Goal: Task Accomplishment & Management: Manage account settings

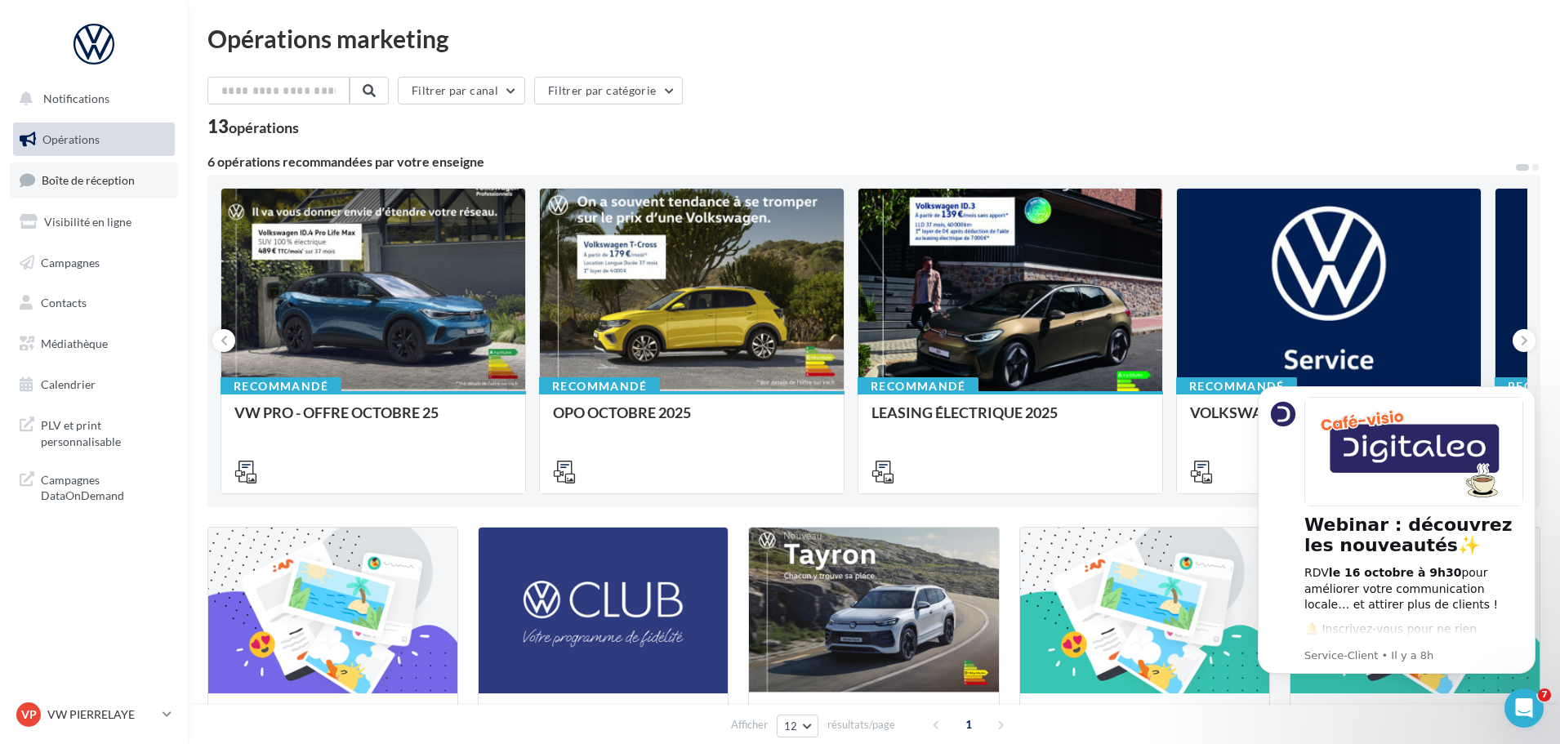
click at [84, 180] on span "Boîte de réception" at bounding box center [88, 180] width 93 height 14
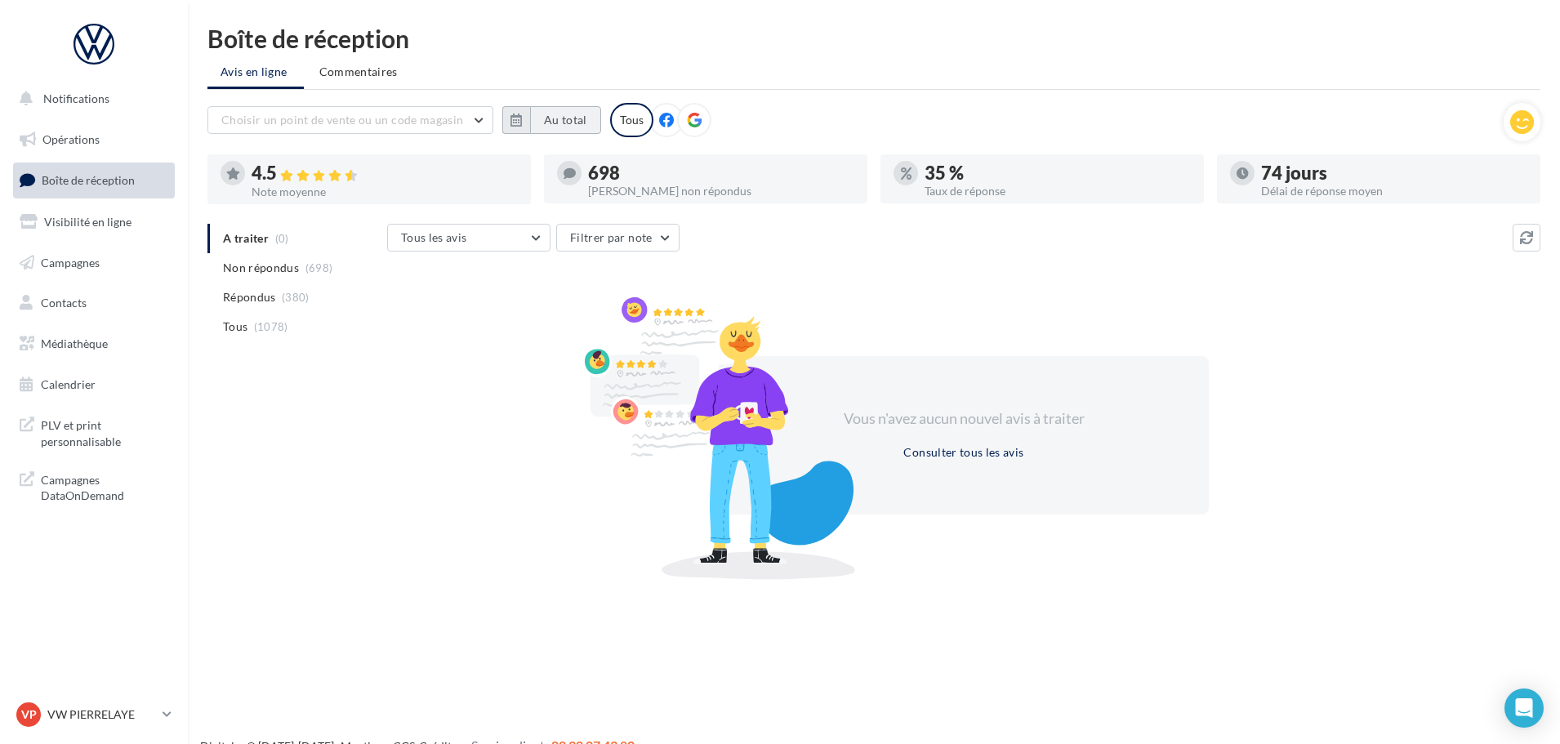
click at [530, 114] on button "Au total" at bounding box center [565, 120] width 71 height 28
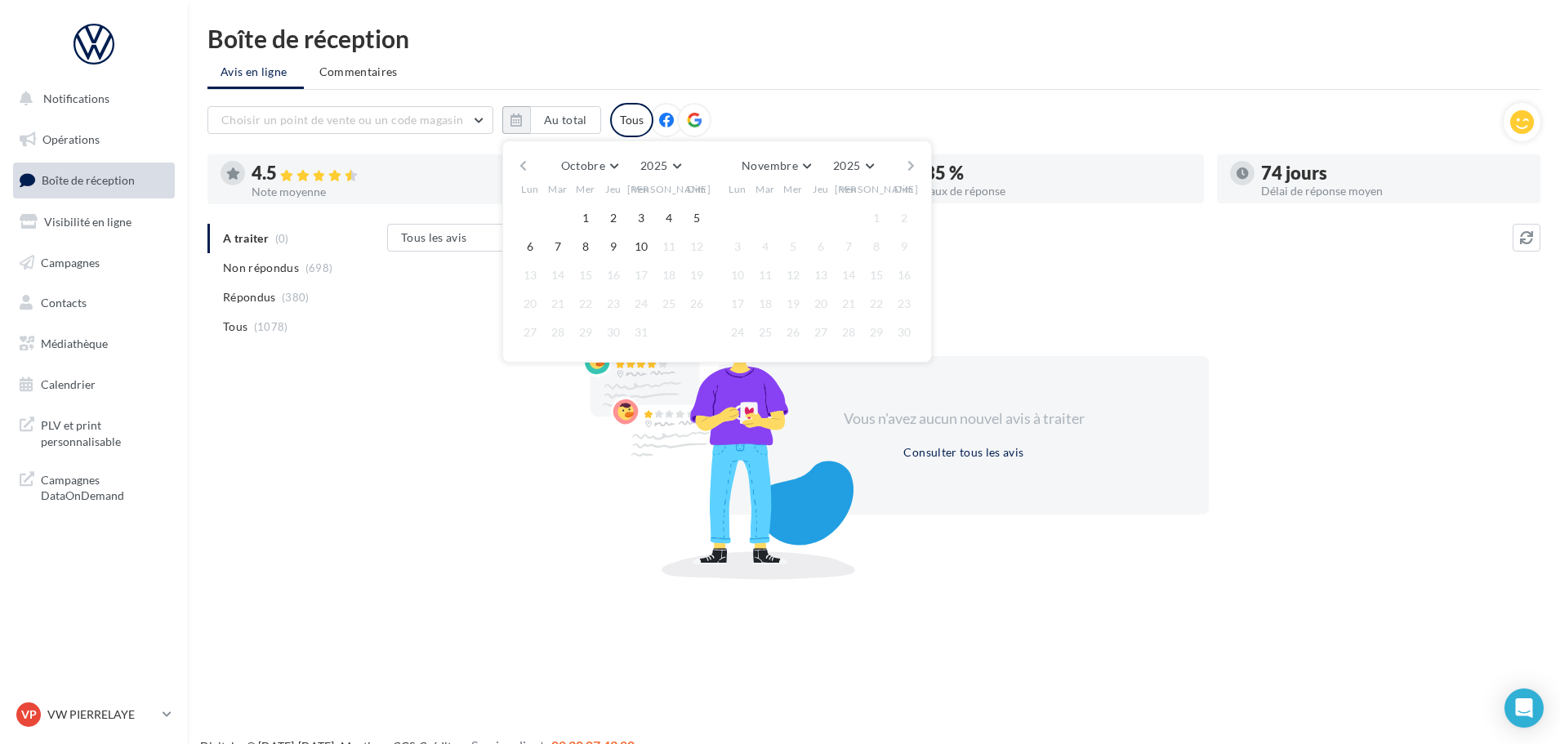
click at [523, 164] on button "button" at bounding box center [523, 165] width 14 height 23
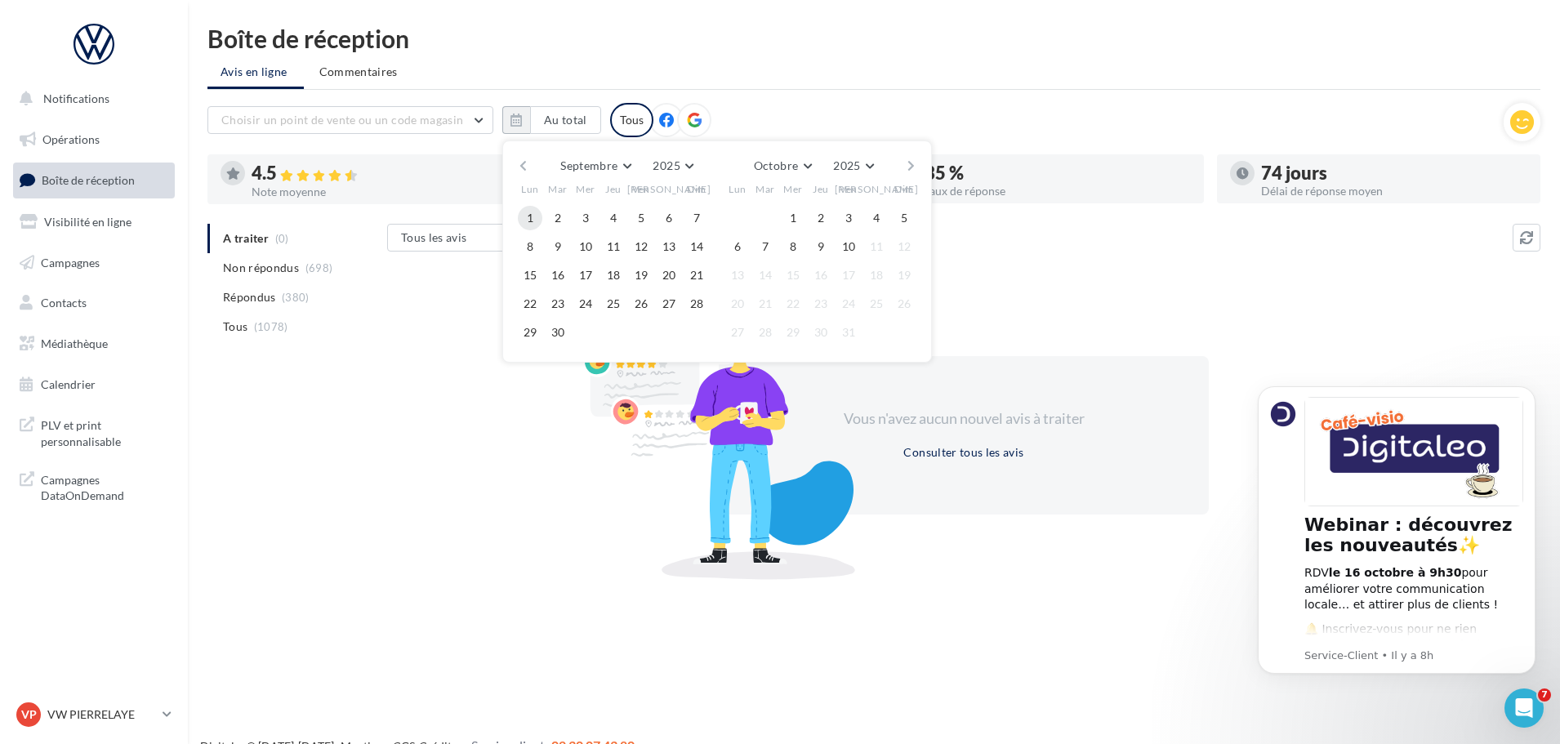
click at [526, 218] on button "1" at bounding box center [530, 218] width 25 height 25
click at [851, 243] on button "10" at bounding box center [848, 246] width 25 height 25
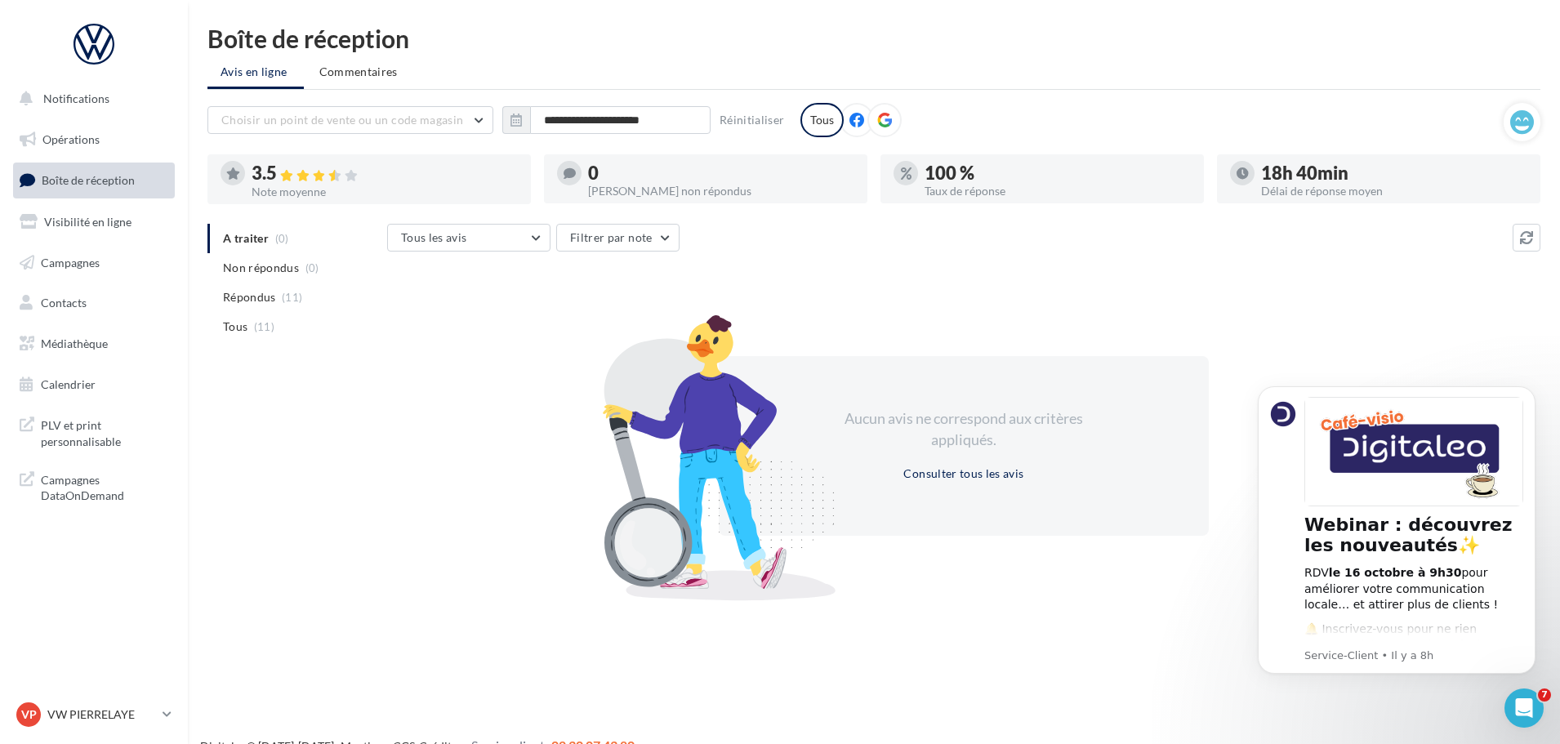
click at [1047, 274] on div "Tous les avis Tous les avis Avis avec commentaire Avis sans commentaire Filtrer…" at bounding box center [963, 409] width 1153 height 370
click at [96, 715] on p "VW PIERRELAYE" at bounding box center [101, 714] width 109 height 16
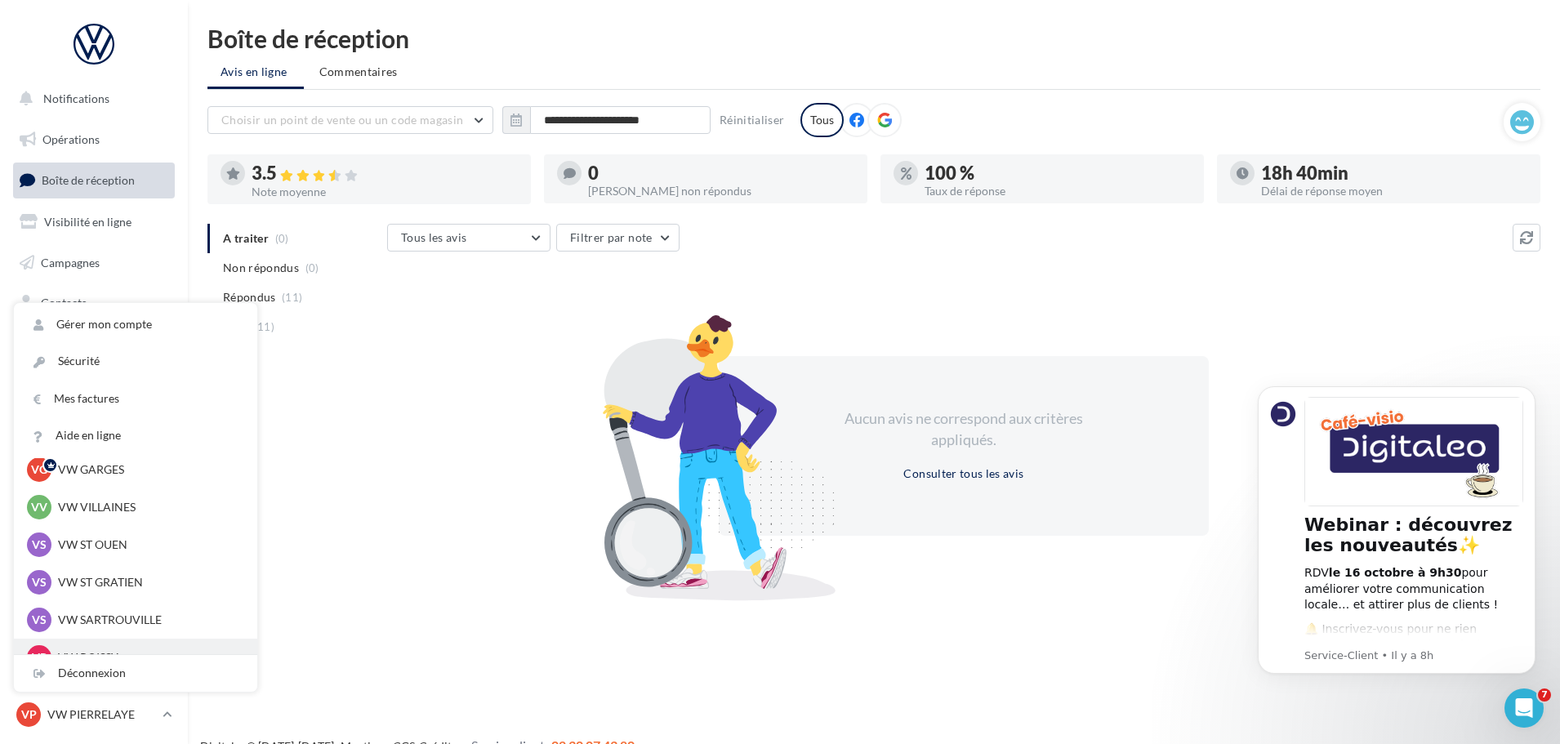
scroll to position [82, 0]
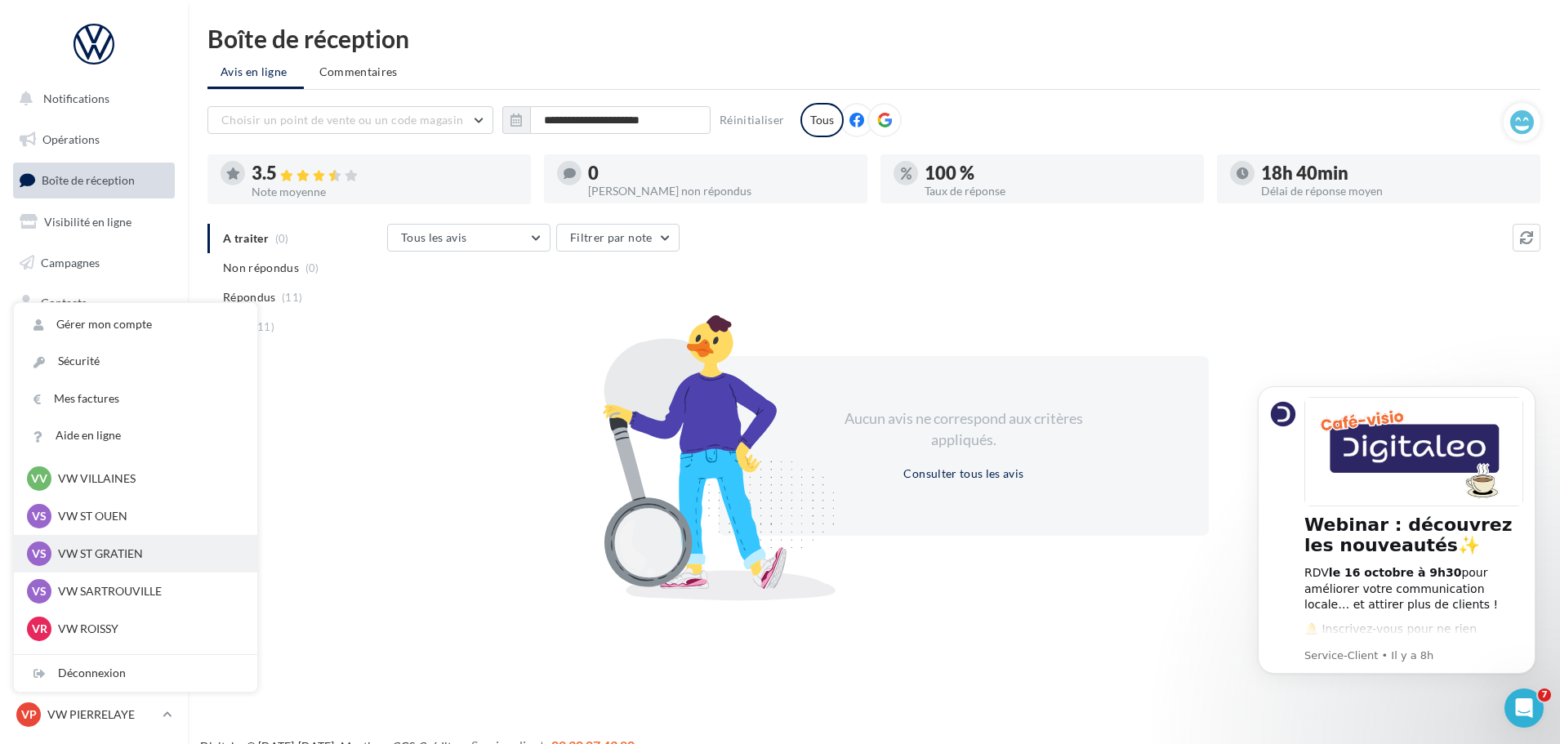
click at [136, 548] on p "VW ST GRATIEN" at bounding box center [148, 554] width 180 height 16
